Goal: Check status: Check status

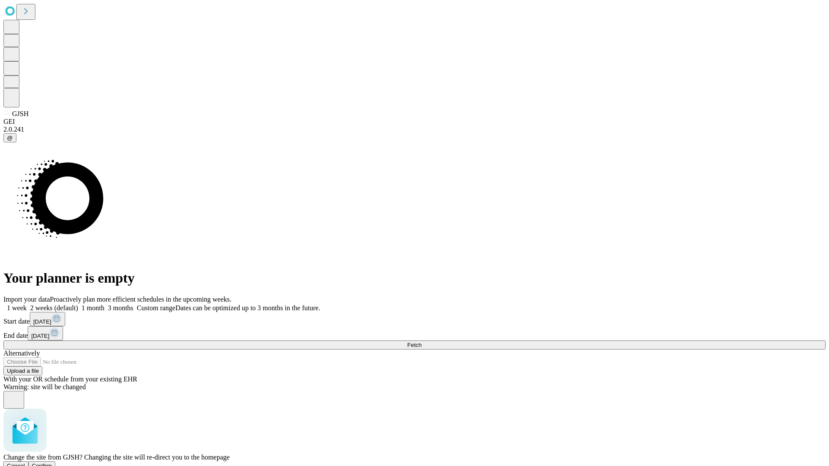
click at [52, 463] on span "Confirm" at bounding box center [42, 466] width 20 height 6
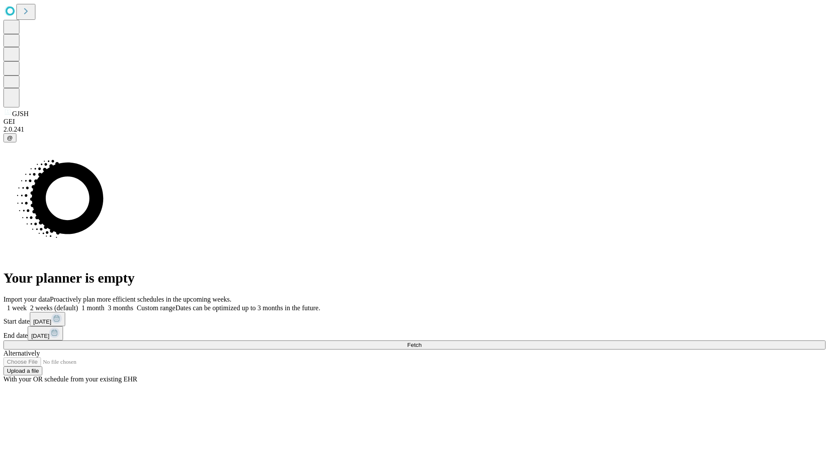
click at [78, 304] on label "2 weeks (default)" at bounding box center [52, 307] width 51 height 7
click at [421, 342] on span "Fetch" at bounding box center [414, 345] width 14 height 6
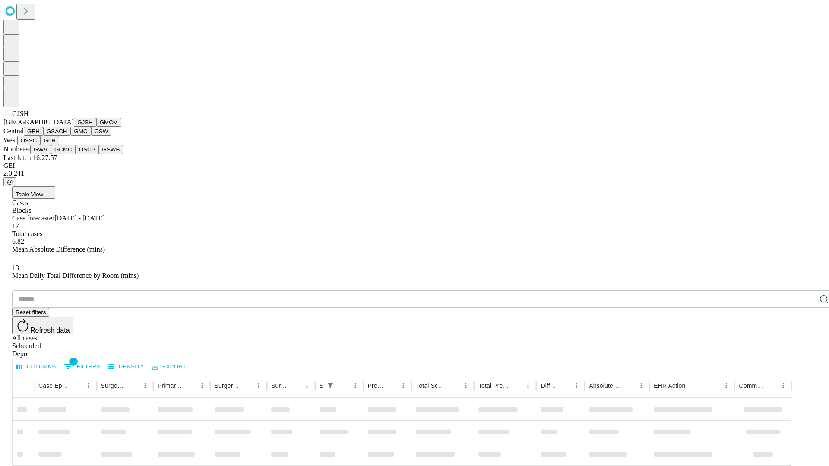
click at [96, 127] on button "GMCM" at bounding box center [108, 122] width 25 height 9
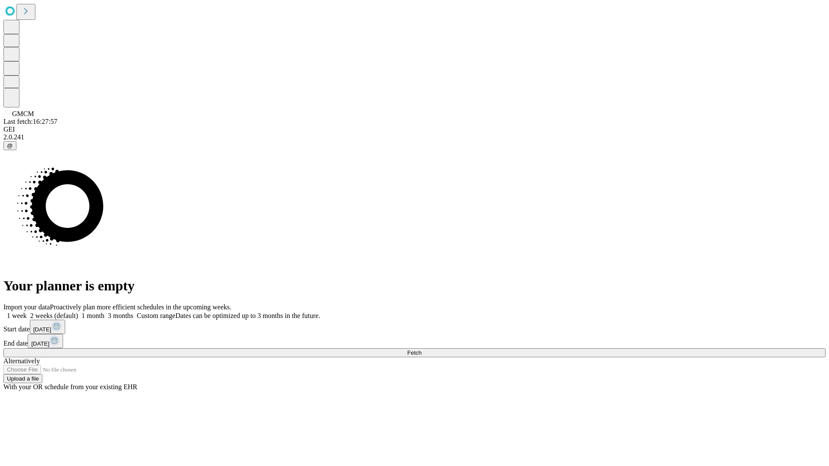
click at [78, 312] on label "2 weeks (default)" at bounding box center [52, 315] width 51 height 7
click at [421, 350] on span "Fetch" at bounding box center [414, 353] width 14 height 6
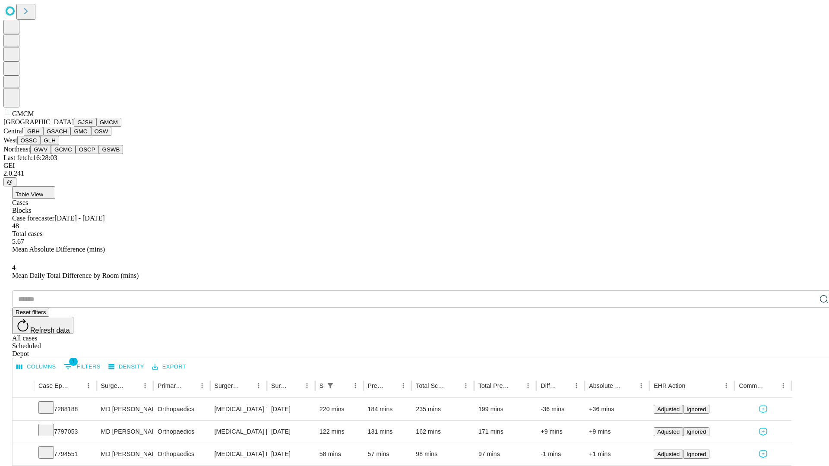
click at [43, 136] on button "GBH" at bounding box center [33, 131] width 19 height 9
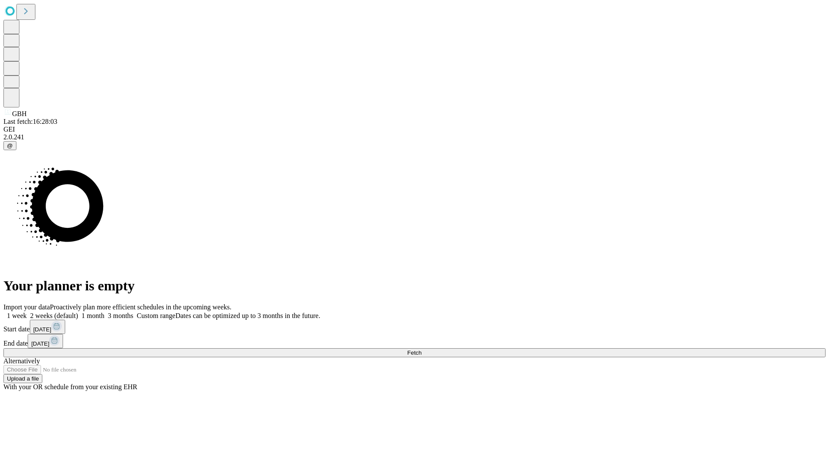
click at [78, 312] on label "2 weeks (default)" at bounding box center [52, 315] width 51 height 7
click at [421, 350] on span "Fetch" at bounding box center [414, 353] width 14 height 6
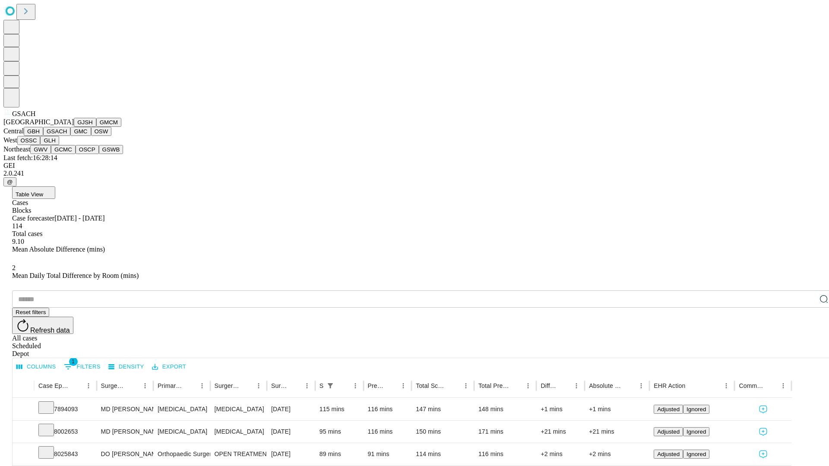
click at [70, 136] on button "GMC" at bounding box center [80, 131] width 20 height 9
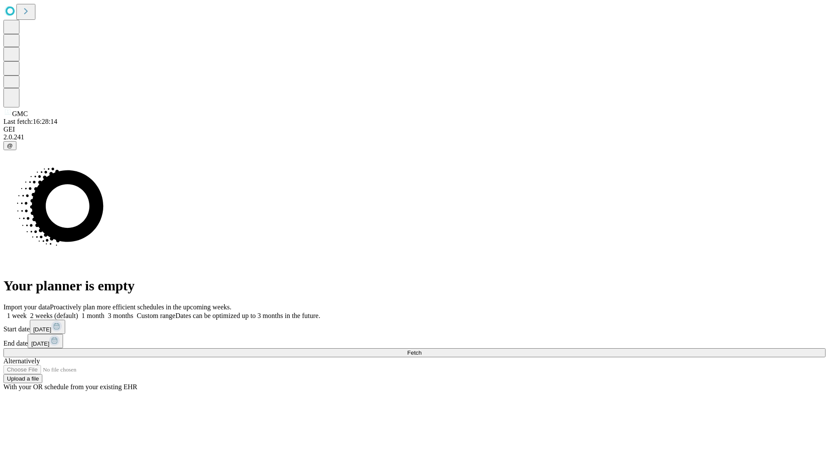
click at [78, 312] on label "2 weeks (default)" at bounding box center [52, 315] width 51 height 7
click at [421, 350] on span "Fetch" at bounding box center [414, 353] width 14 height 6
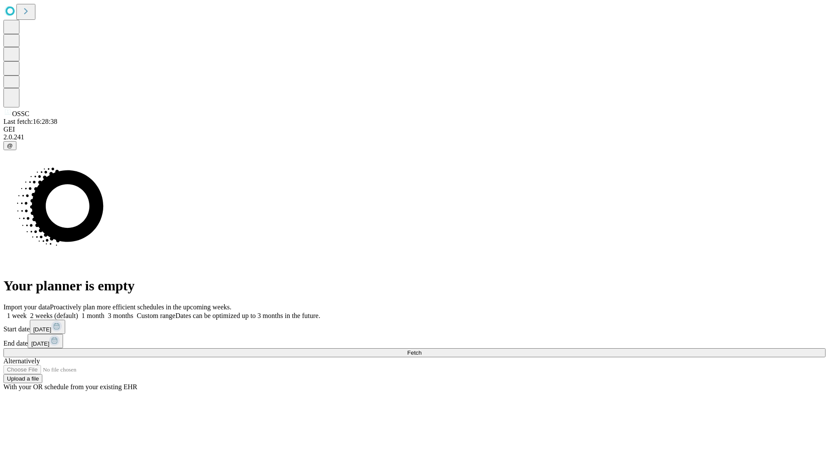
click at [421, 350] on span "Fetch" at bounding box center [414, 353] width 14 height 6
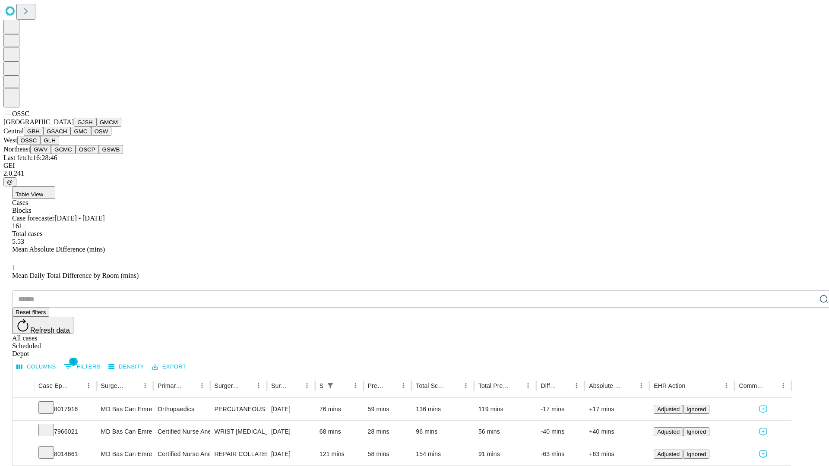
click at [59, 145] on button "GLH" at bounding box center [49, 140] width 19 height 9
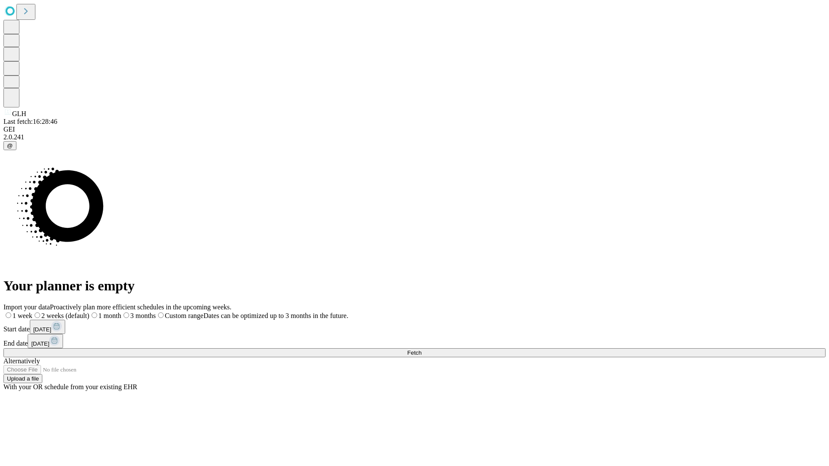
click at [89, 312] on label "2 weeks (default)" at bounding box center [60, 315] width 57 height 7
click at [421, 350] on span "Fetch" at bounding box center [414, 353] width 14 height 6
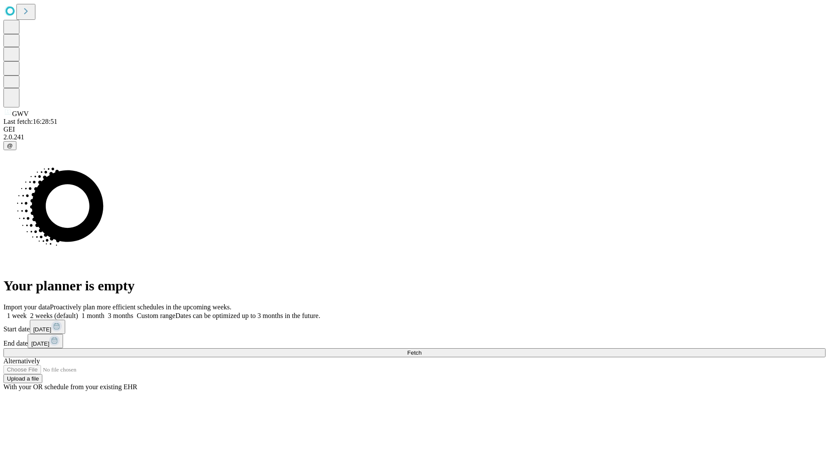
click at [78, 312] on label "2 weeks (default)" at bounding box center [52, 315] width 51 height 7
click at [421, 350] on span "Fetch" at bounding box center [414, 353] width 14 height 6
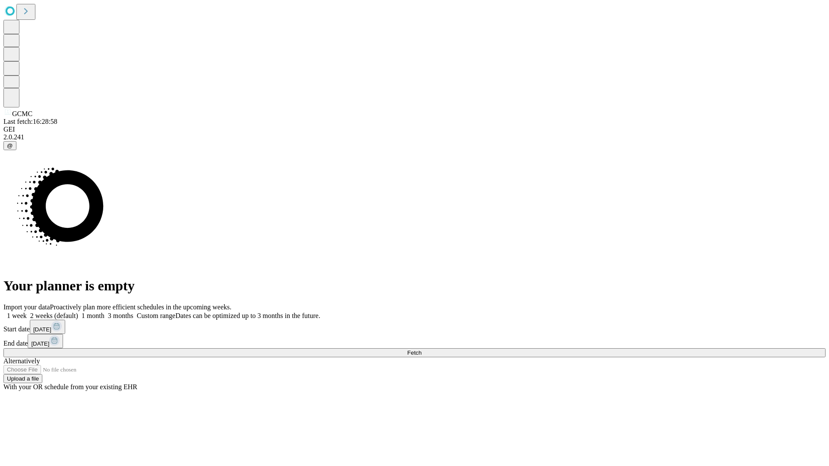
click at [78, 312] on label "2 weeks (default)" at bounding box center [52, 315] width 51 height 7
click at [421, 350] on span "Fetch" at bounding box center [414, 353] width 14 height 6
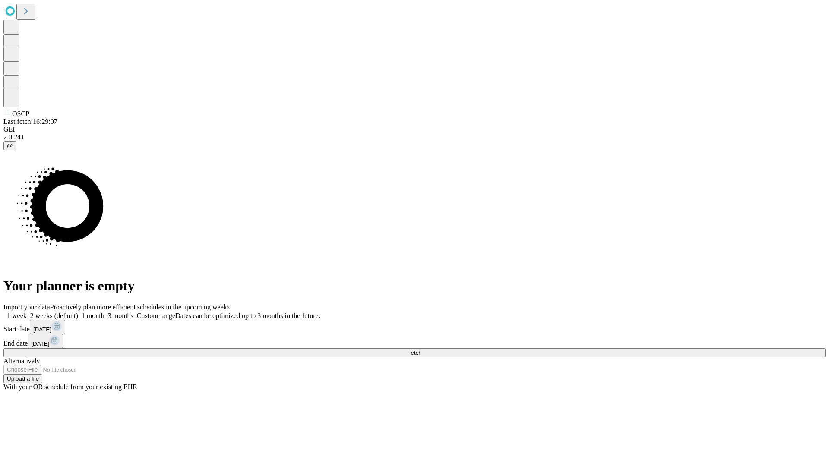
click at [78, 312] on label "2 weeks (default)" at bounding box center [52, 315] width 51 height 7
click at [421, 350] on span "Fetch" at bounding box center [414, 353] width 14 height 6
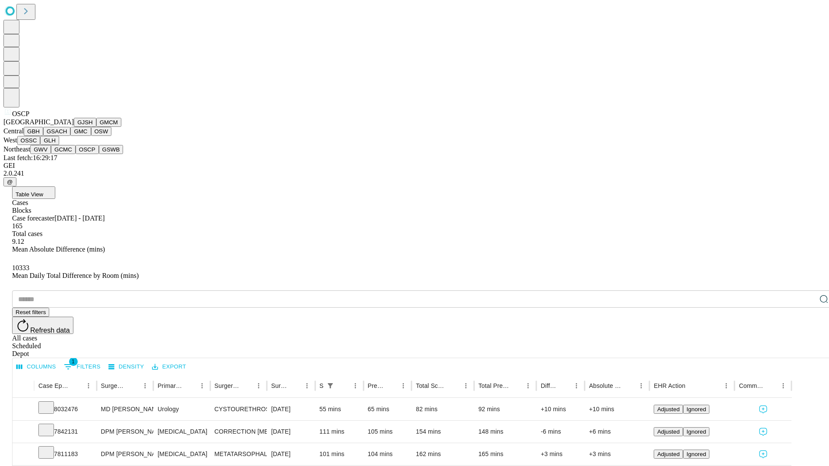
click at [99, 154] on button "GSWB" at bounding box center [111, 149] width 25 height 9
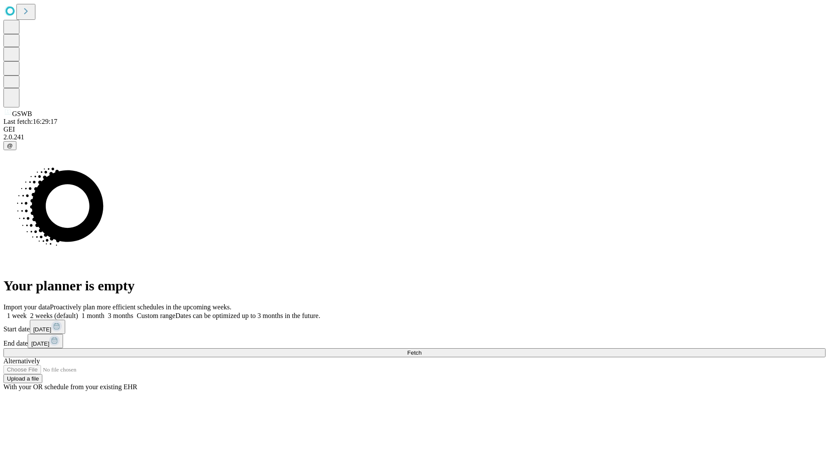
click at [78, 312] on label "2 weeks (default)" at bounding box center [52, 315] width 51 height 7
click at [421, 350] on span "Fetch" at bounding box center [414, 353] width 14 height 6
